Goal: Task Accomplishment & Management: Manage account settings

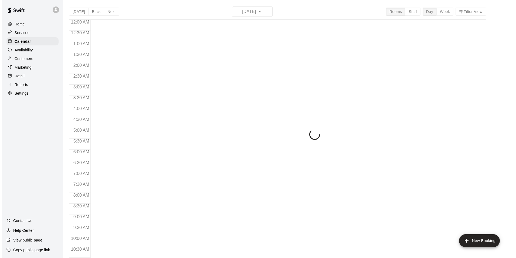
scroll to position [274, 0]
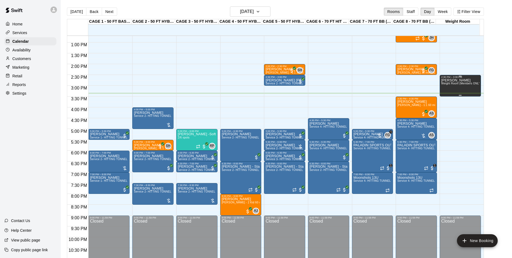
click at [451, 80] on p "[PERSON_NAME]" at bounding box center [460, 80] width 38 height 0
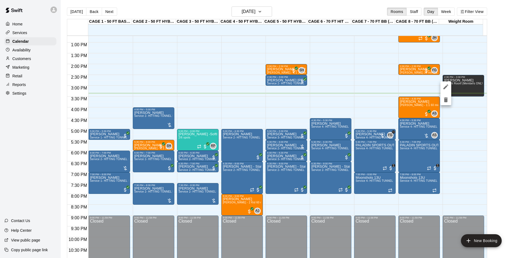
click at [447, 102] on icon "delete" at bounding box center [446, 99] width 4 height 5
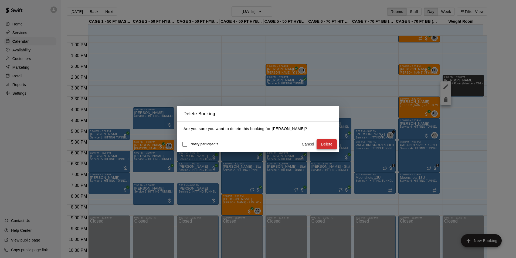
click at [331, 142] on button "Delete" at bounding box center [327, 144] width 20 height 10
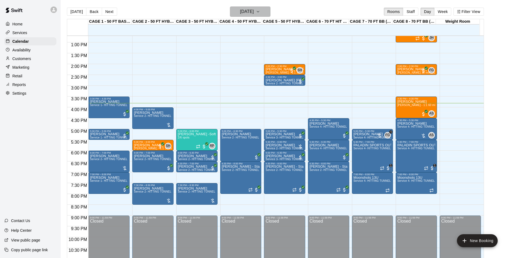
click at [245, 11] on h6 "[DATE]" at bounding box center [247, 12] width 14 height 8
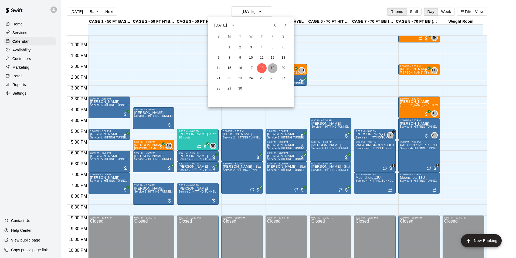
click at [275, 68] on button "19" at bounding box center [273, 68] width 10 height 10
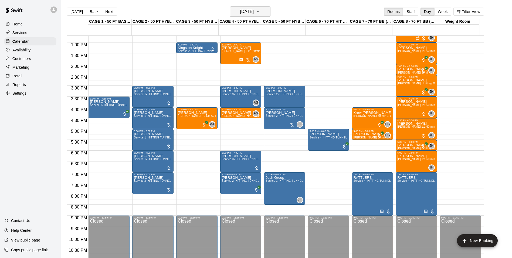
click at [262, 14] on button "[DATE]" at bounding box center [250, 11] width 41 height 10
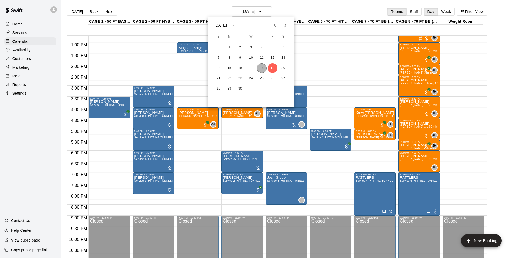
click at [261, 68] on button "18" at bounding box center [262, 68] width 10 height 10
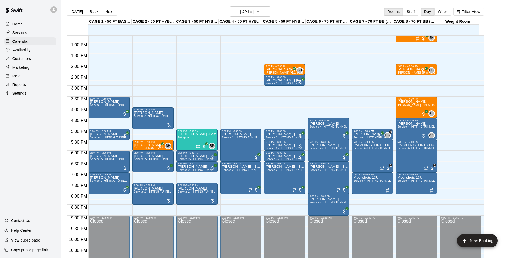
click at [365, 134] on p "[PERSON_NAME]" at bounding box center [373, 134] width 38 height 0
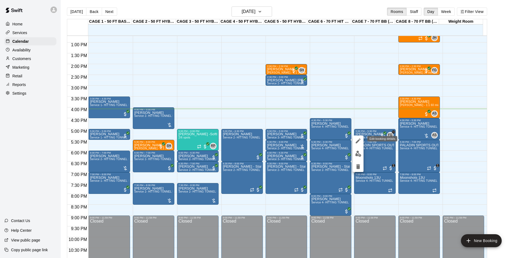
click at [359, 142] on icon "edit" at bounding box center [358, 140] width 6 height 6
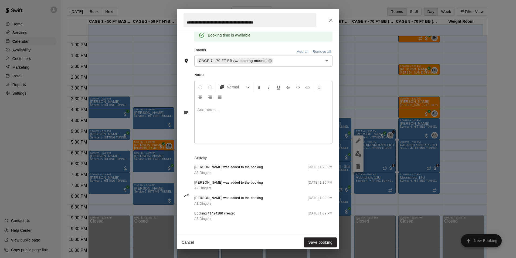
scroll to position [0, 0]
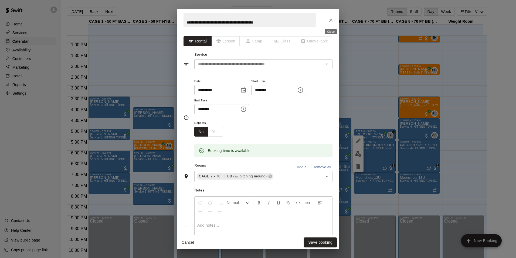
click at [329, 23] on button "Close" at bounding box center [331, 20] width 10 height 10
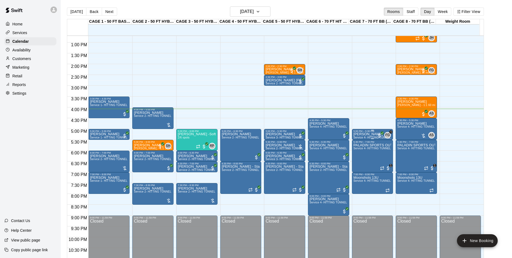
click at [369, 134] on p "[PERSON_NAME]" at bounding box center [373, 134] width 38 height 0
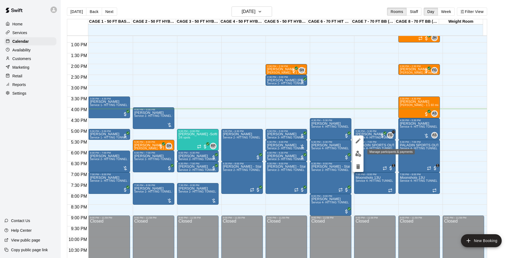
click at [362, 154] on button "edit" at bounding box center [358, 153] width 11 height 11
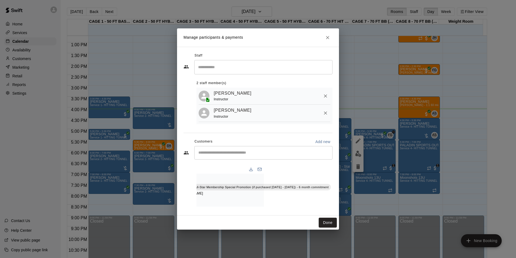
scroll to position [0, 35]
click at [269, 203] on div "[PERSON_NAME] All-Star Membership Special Promotion (if purchased [DATE] - [DAT…" at bounding box center [230, 189] width 136 height 33
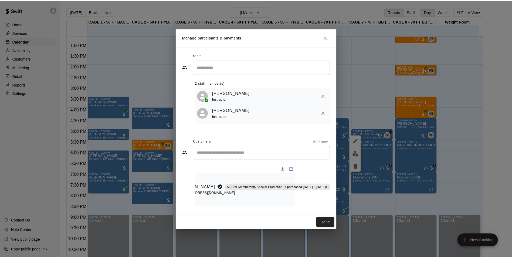
scroll to position [0, 0]
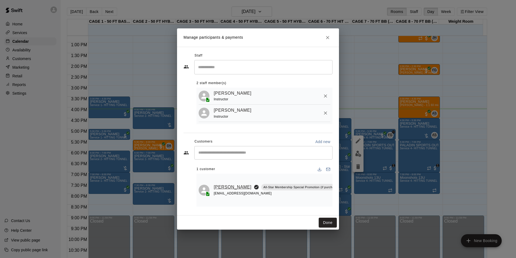
click at [222, 184] on link "[PERSON_NAME]" at bounding box center [233, 186] width 38 height 7
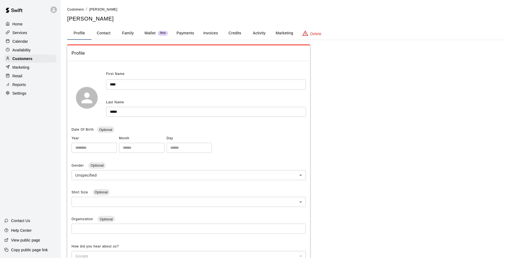
click at [109, 32] on button "Contact" at bounding box center [104, 33] width 24 height 13
select select "**"
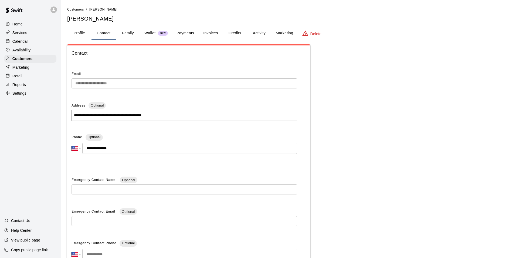
click at [123, 32] on button "Family" at bounding box center [128, 33] width 24 height 13
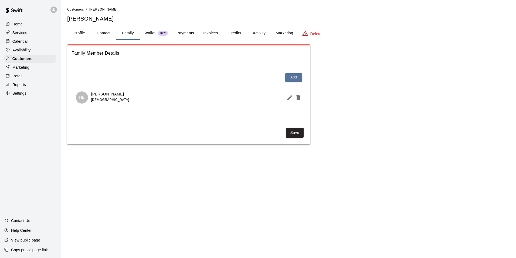
click at [27, 45] on div "Calendar" at bounding box center [30, 41] width 52 height 8
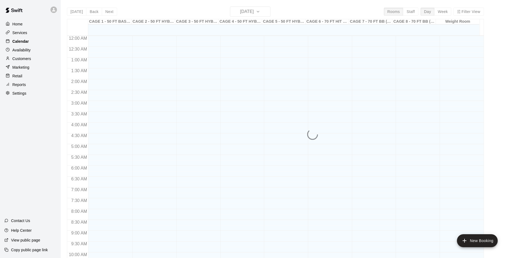
scroll to position [274, 0]
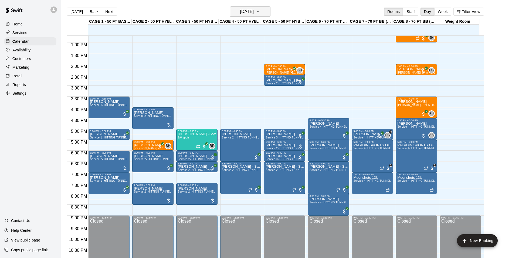
click at [259, 8] on button "[DATE]" at bounding box center [250, 11] width 41 height 10
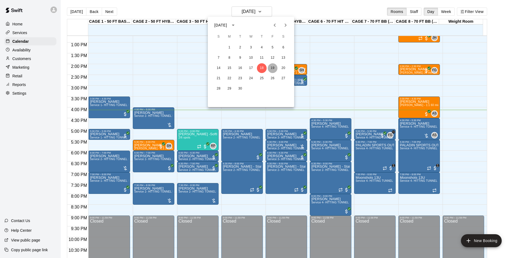
click at [271, 67] on button "19" at bounding box center [273, 68] width 10 height 10
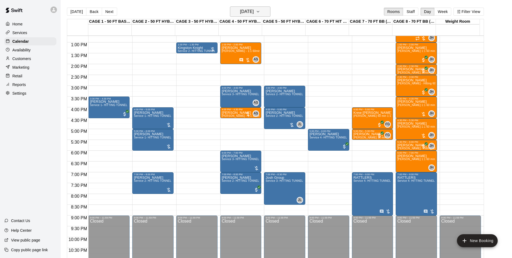
click at [252, 8] on h6 "[DATE]" at bounding box center [247, 12] width 14 height 8
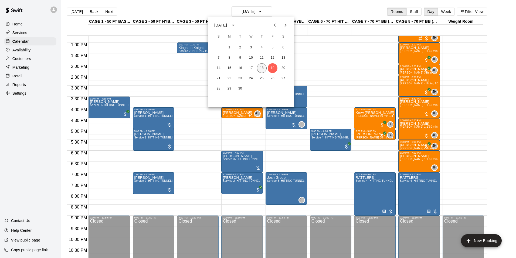
click at [261, 68] on button "18" at bounding box center [262, 68] width 10 height 10
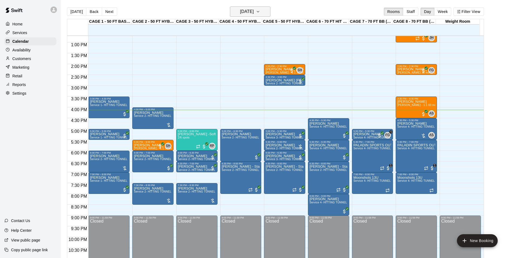
click at [243, 7] on button "[DATE]" at bounding box center [250, 11] width 41 height 10
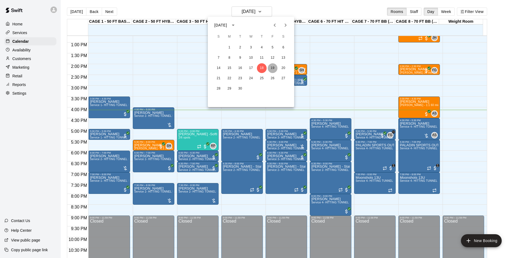
click at [271, 69] on button "19" at bounding box center [273, 68] width 10 height 10
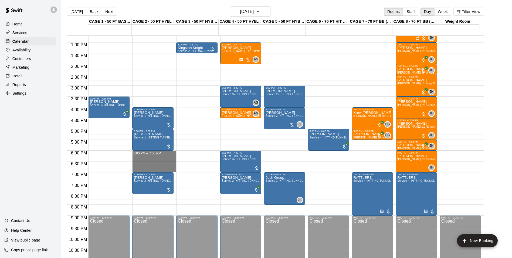
drag, startPoint x: 160, startPoint y: 151, endPoint x: 161, endPoint y: 167, distance: 16.2
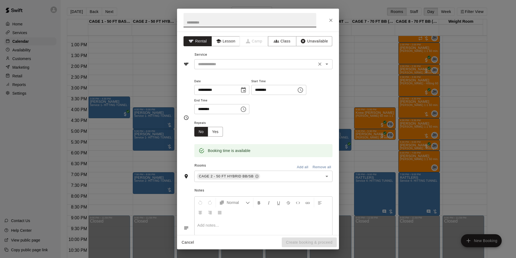
click at [263, 64] on input "text" at bounding box center [255, 64] width 119 height 7
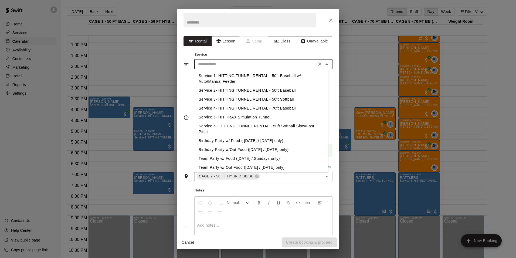
click at [276, 89] on li "Service 2- HITTING TUNNEL RENTAL - 50ft Baseball" at bounding box center [261, 90] width 134 height 9
type input "**********"
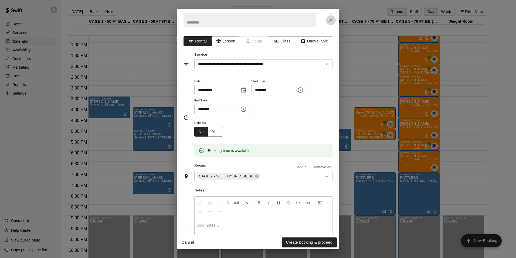
click at [331, 19] on icon "Close" at bounding box center [330, 20] width 5 height 5
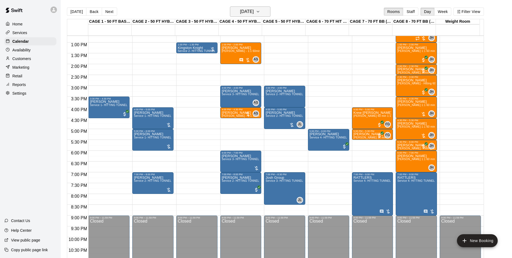
click at [257, 15] on button "[DATE]" at bounding box center [250, 11] width 41 height 10
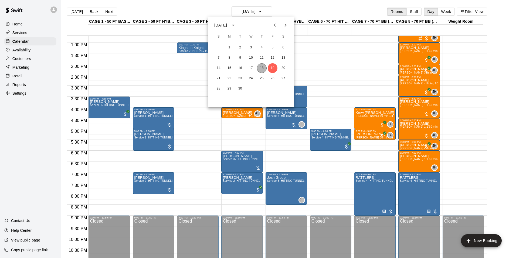
click at [260, 70] on button "18" at bounding box center [262, 68] width 10 height 10
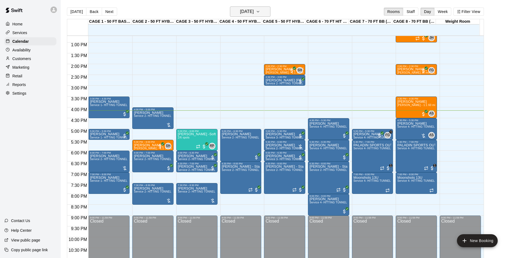
click at [260, 11] on icon "button" at bounding box center [258, 11] width 4 height 6
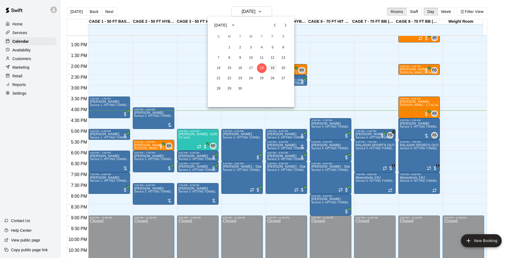
click at [272, 68] on button "19" at bounding box center [273, 68] width 10 height 10
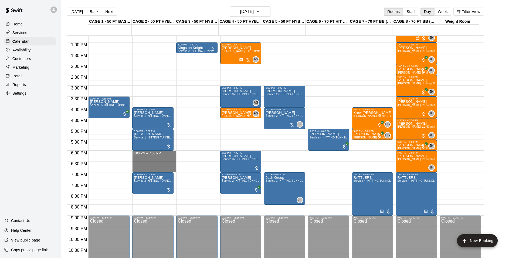
drag, startPoint x: 140, startPoint y: 152, endPoint x: 148, endPoint y: 172, distance: 21.7
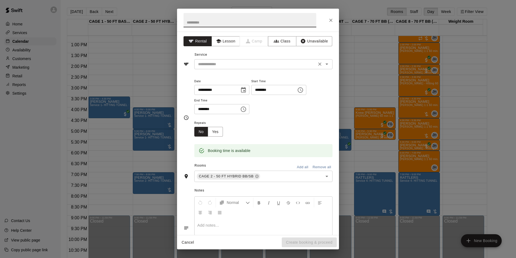
click at [243, 63] on input "text" at bounding box center [255, 64] width 119 height 7
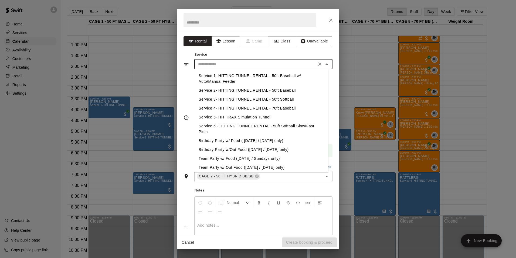
drag, startPoint x: 266, startPoint y: 89, endPoint x: 286, endPoint y: 146, distance: 59.9
click at [266, 90] on li "Service 2- HITTING TUNNEL RENTAL - 50ft Baseball" at bounding box center [261, 90] width 134 height 9
type input "**********"
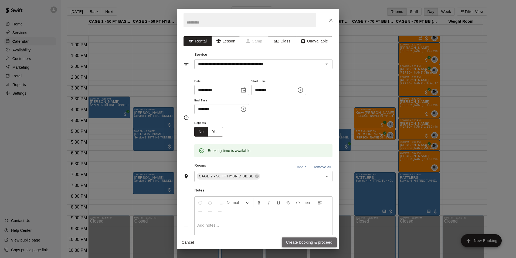
click at [309, 238] on button "Create booking & proceed" at bounding box center [309, 242] width 55 height 10
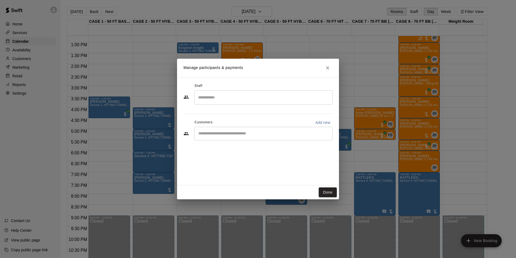
click at [253, 98] on input "Search staff" at bounding box center [263, 97] width 133 height 9
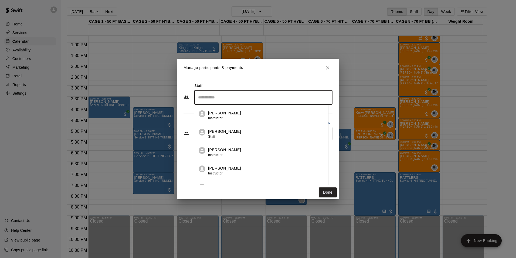
click at [269, 78] on div "Staff ​ [PERSON_NAME] Instructor [PERSON_NAME] Staff [PERSON_NAME] Instructor […" at bounding box center [258, 131] width 162 height 108
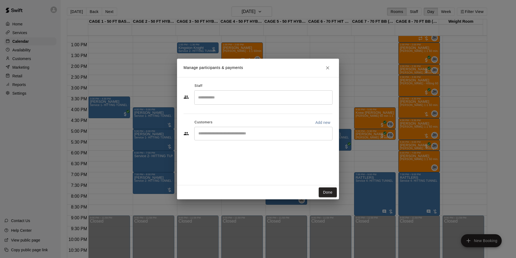
click at [261, 139] on div "​" at bounding box center [263, 134] width 138 height 14
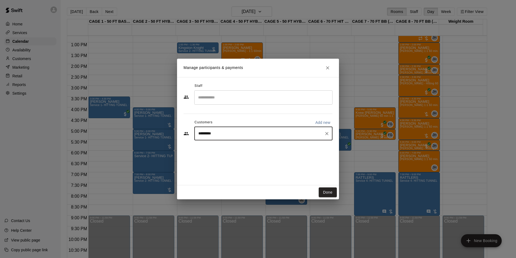
type input "********"
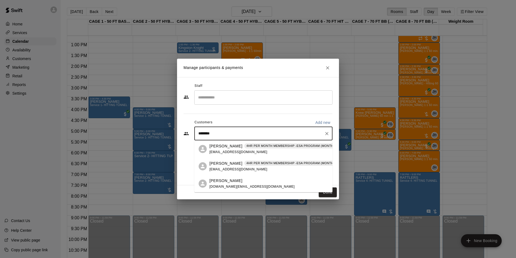
click at [265, 146] on p "4HR PER MONTH MEMBERSHIP -ESA PROGRAM (MONTHLY OR QUARTERLY OR ANNUAL)" at bounding box center [315, 145] width 136 height 5
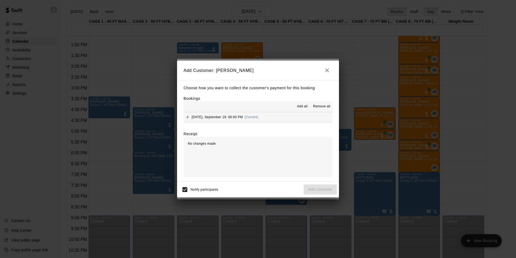
click at [305, 104] on span "Add all" at bounding box center [302, 106] width 11 height 5
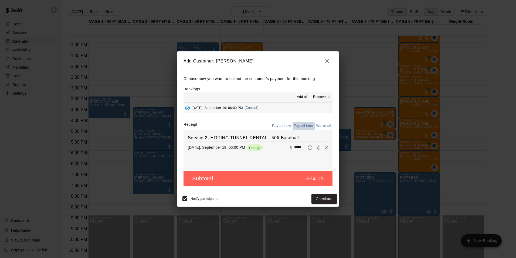
click at [310, 127] on button "Pay all later" at bounding box center [304, 126] width 22 height 8
click at [329, 198] on button "Add customer" at bounding box center [320, 199] width 33 height 10
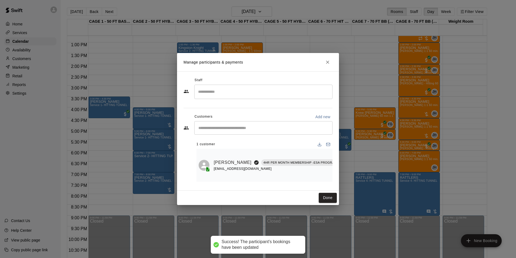
click at [325, 62] on button "Close" at bounding box center [328, 62] width 10 height 10
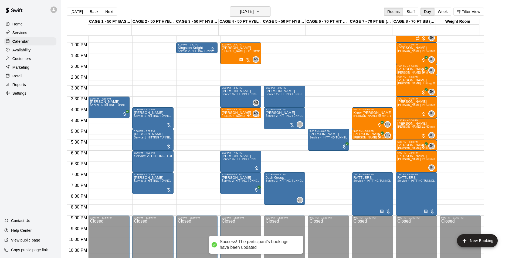
click at [260, 9] on icon "button" at bounding box center [258, 11] width 4 height 6
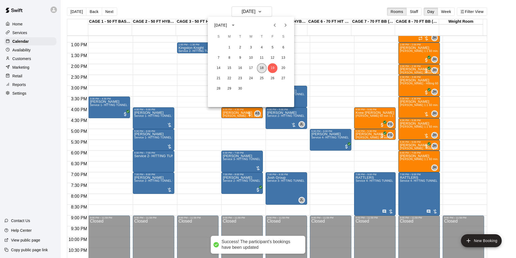
click at [263, 67] on button "18" at bounding box center [262, 68] width 10 height 10
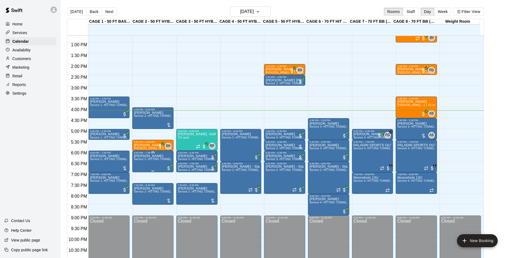
click at [151, 156] on p "[PERSON_NAME]" at bounding box center [153, 156] width 38 height 0
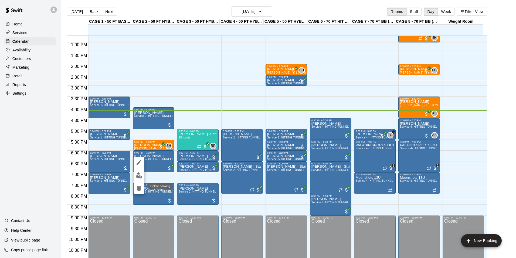
click at [141, 186] on icon "delete" at bounding box center [139, 187] width 4 height 5
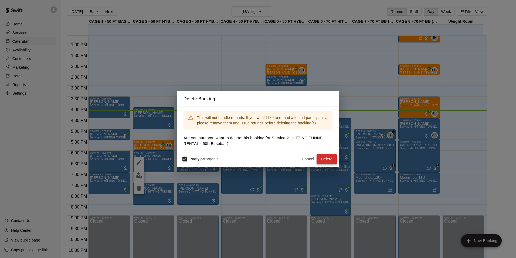
click at [327, 160] on button "Delete" at bounding box center [327, 159] width 20 height 10
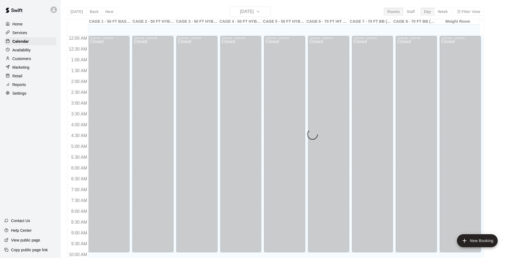
scroll to position [274, 0]
